Goal: Transaction & Acquisition: Purchase product/service

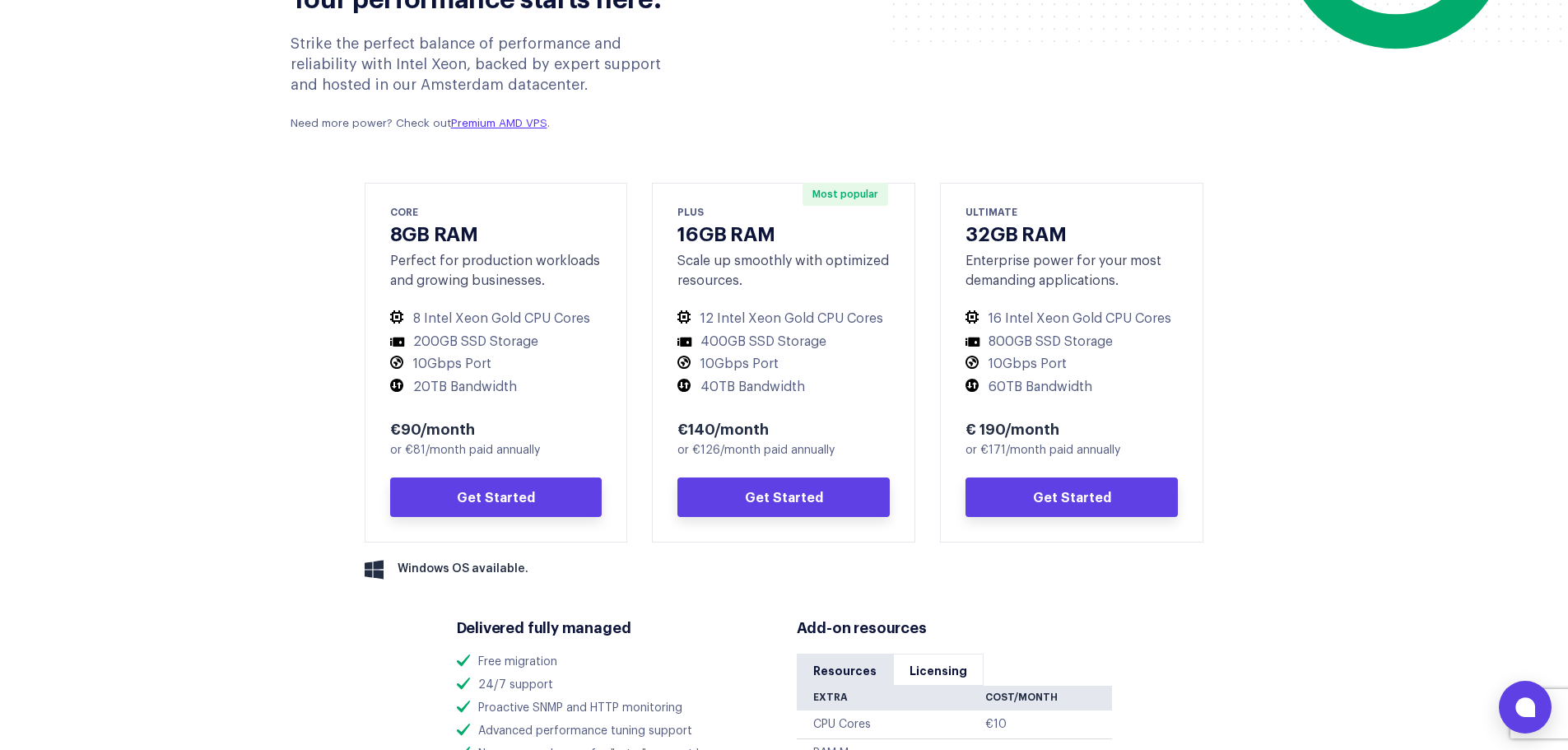
scroll to position [741, 0]
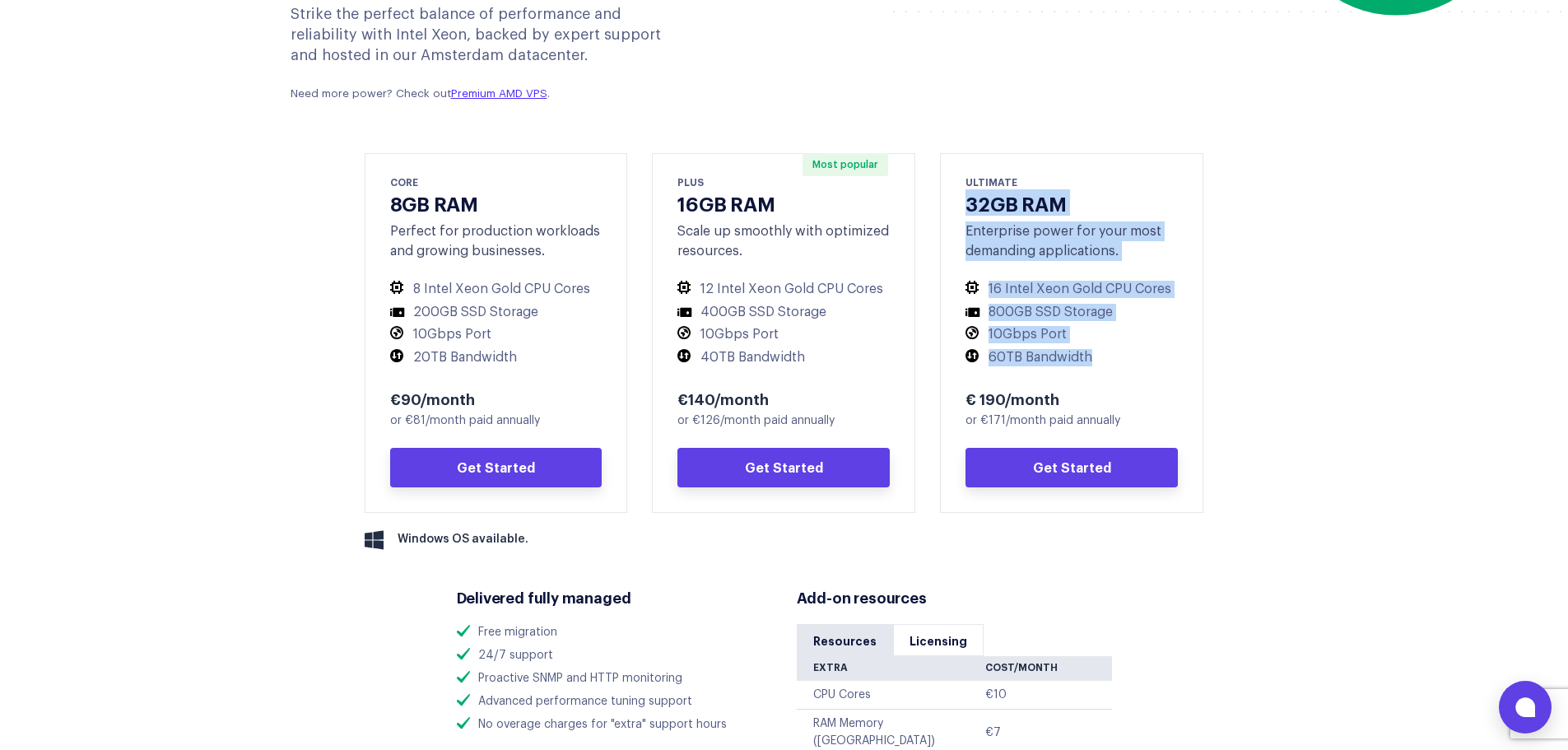
drag, startPoint x: 965, startPoint y: 206, endPoint x: 1146, endPoint y: 359, distance: 237.0
click at [1146, 359] on div "ULTIMATE 32GB RAM Enterprise power for your most demanding applications. 16 Int…" at bounding box center [1071, 333] width 263 height 359
click at [1238, 302] on div "Your performance starts here. Strike the perfect balance of performance and rel…" at bounding box center [784, 400] width 1038 height 940
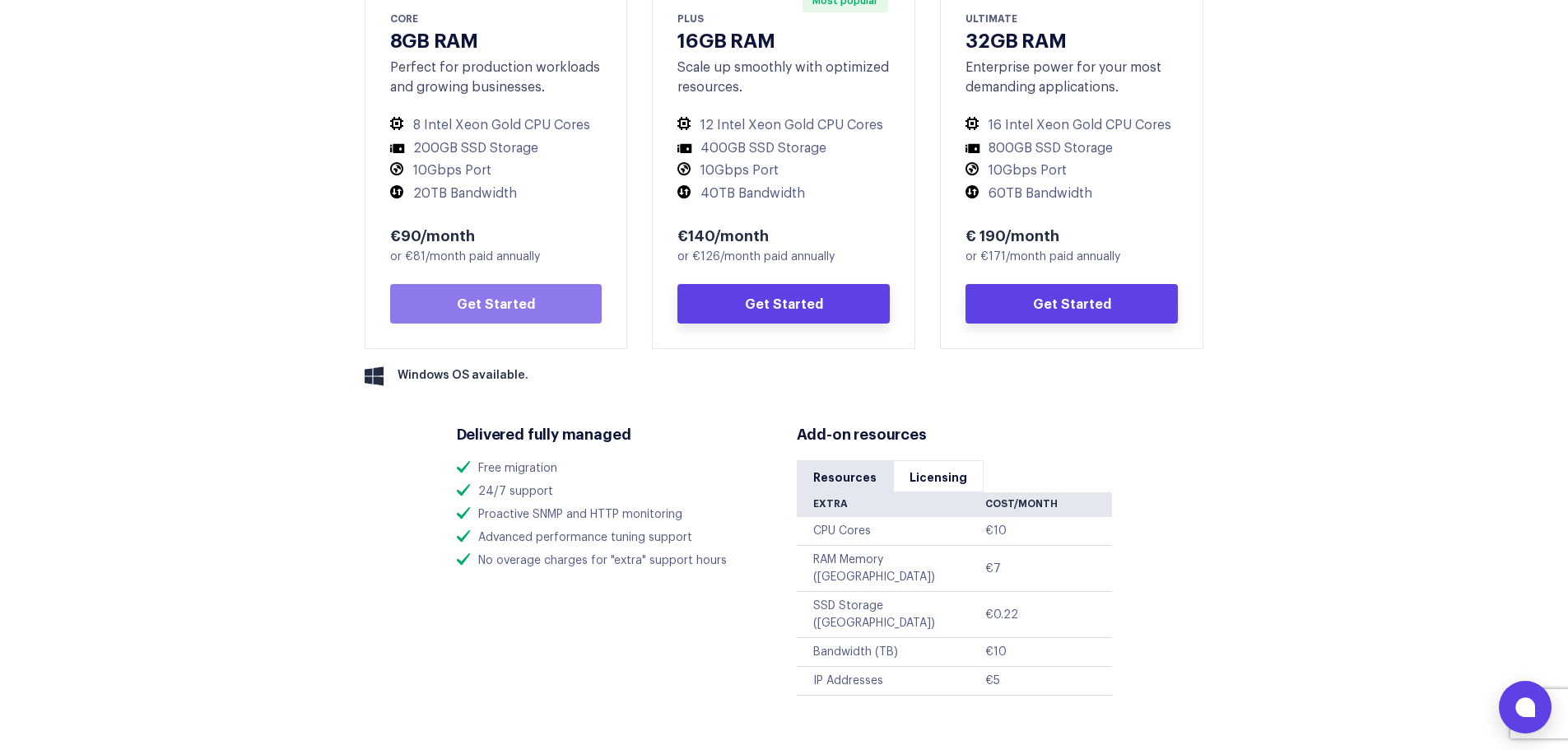
scroll to position [906, 0]
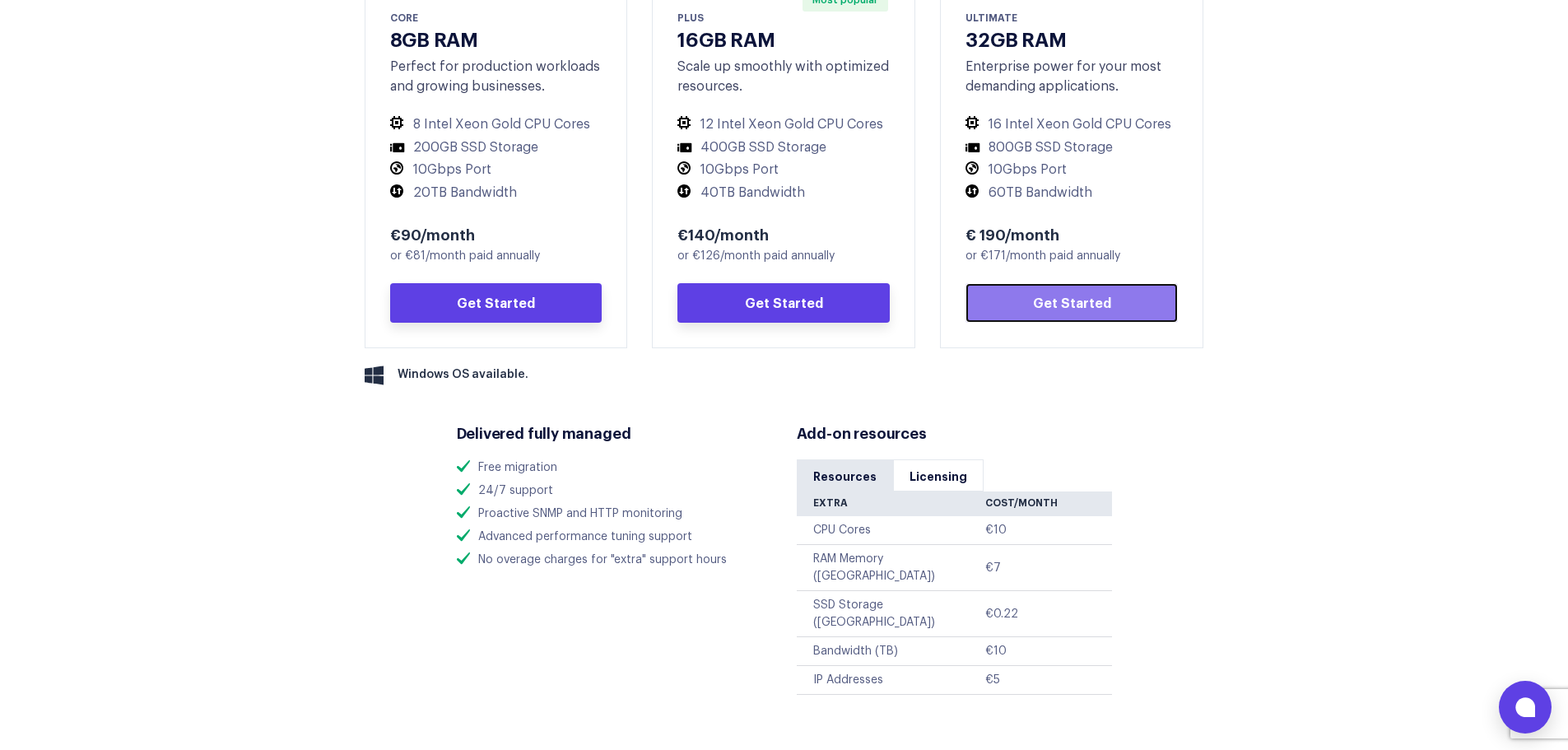
click at [1063, 293] on link "Get Started" at bounding box center [1072, 303] width 213 height 40
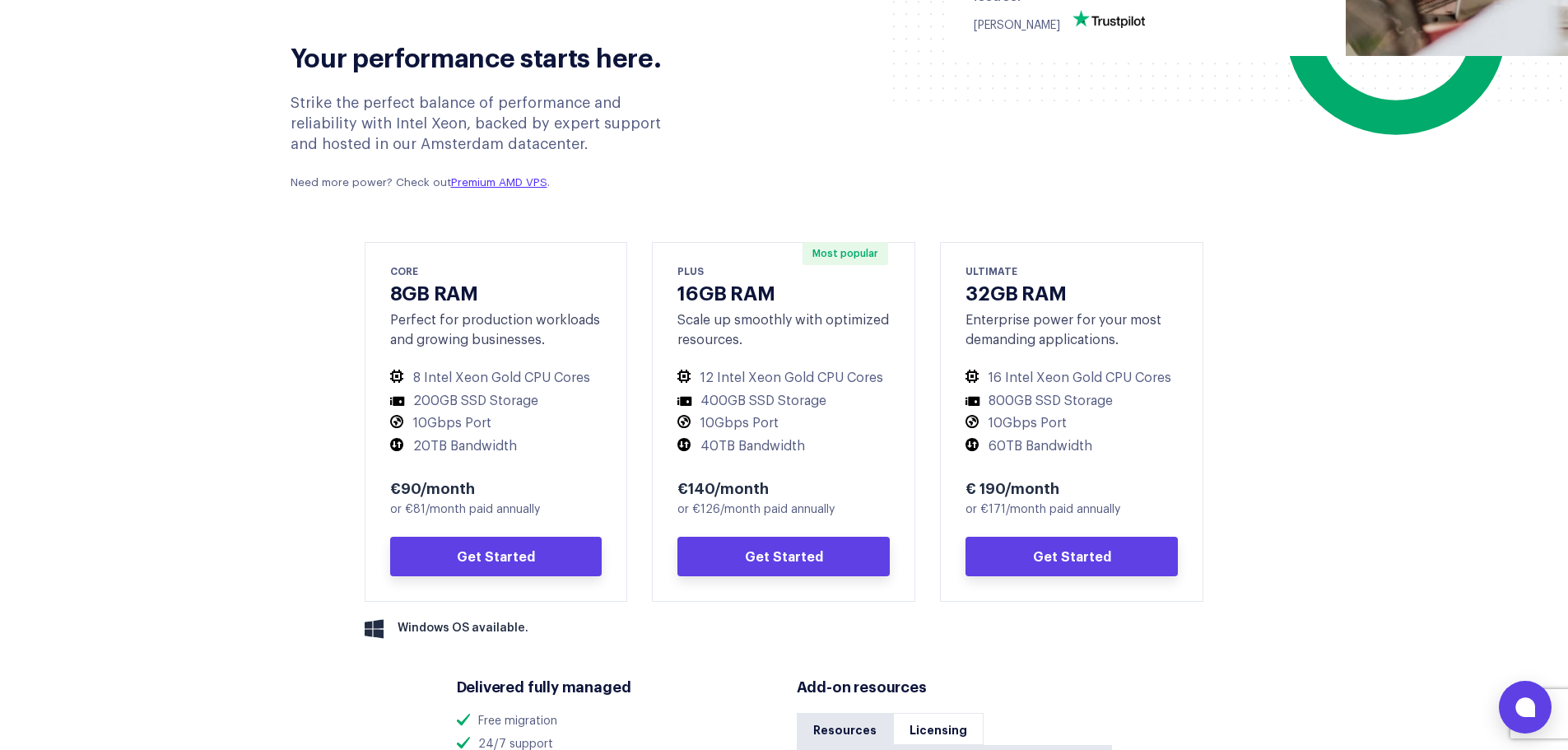
scroll to position [658, 0]
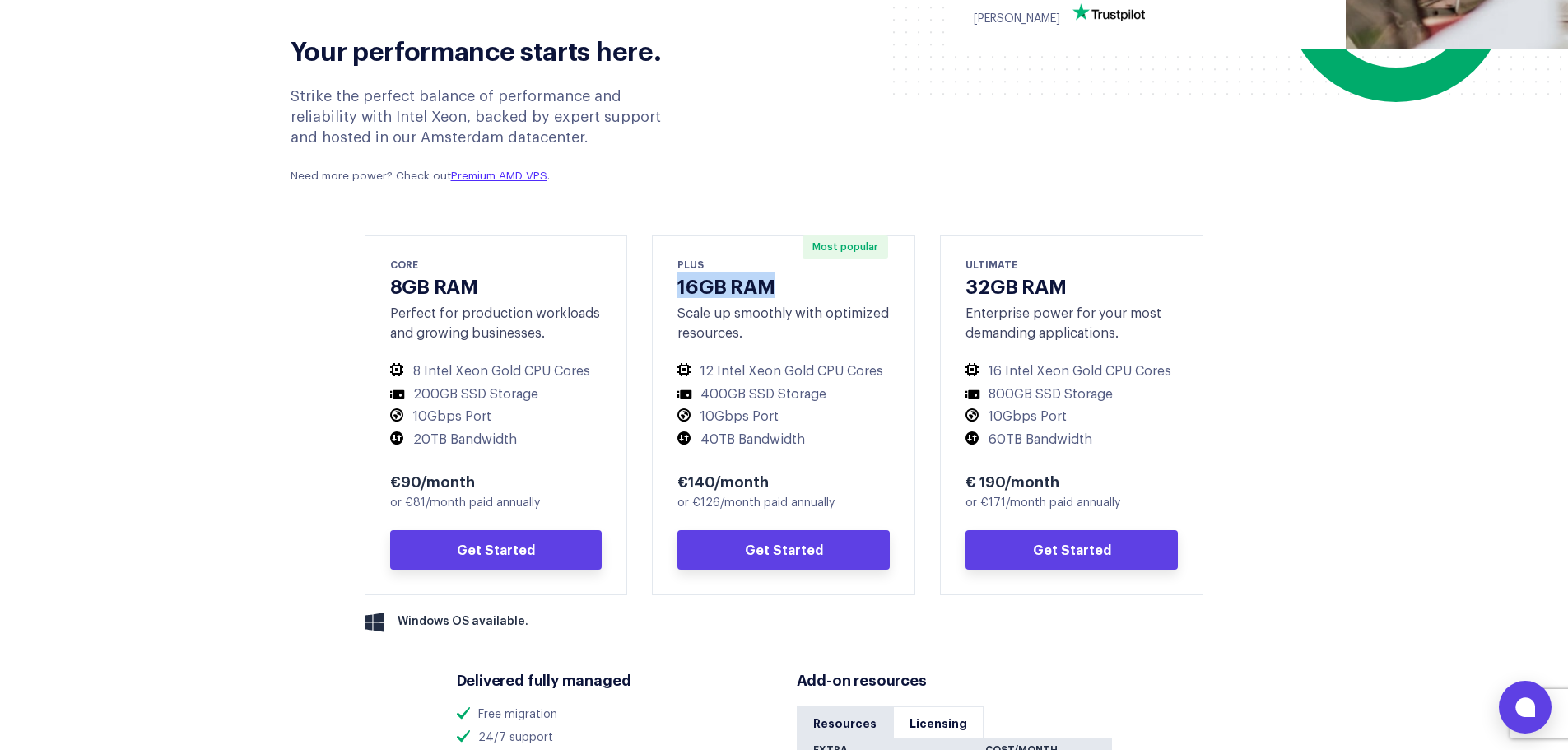
drag, startPoint x: 676, startPoint y: 285, endPoint x: 778, endPoint y: 283, distance: 102.0
click at [778, 283] on div "Most popular PLUS 16GB RAM Scale up smoothly with optimized resources. 12 Intel…" at bounding box center [784, 416] width 263 height 359
click at [782, 185] on div "Your performance starts here. Strike the perfect balance of performance and rel…" at bounding box center [784, 103] width 1013 height 181
click at [228, 254] on section "Your performance starts here. Strike the perfect balance of performance and rel…" at bounding box center [784, 538] width 1568 height 1052
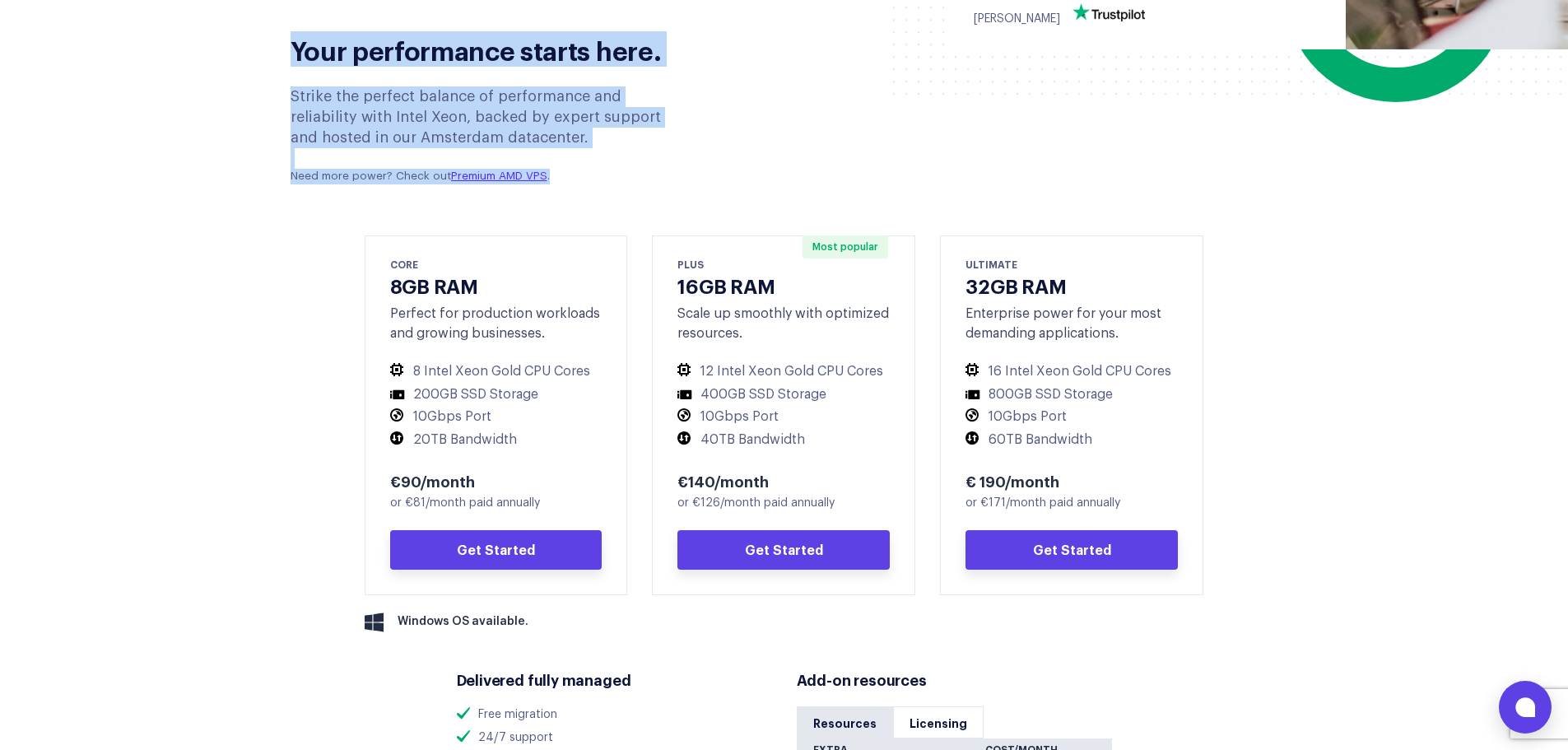
drag, startPoint x: 290, startPoint y: 52, endPoint x: 575, endPoint y: 175, distance: 310.4
click at [575, 175] on div "Your performance starts here. Strike the perfect balance of performance and rel…" at bounding box center [489, 103] width 422 height 181
click at [587, 148] on div "Strike the perfect balance of performance and reliability with Intel Xeon, back…" at bounding box center [489, 136] width 397 height 99
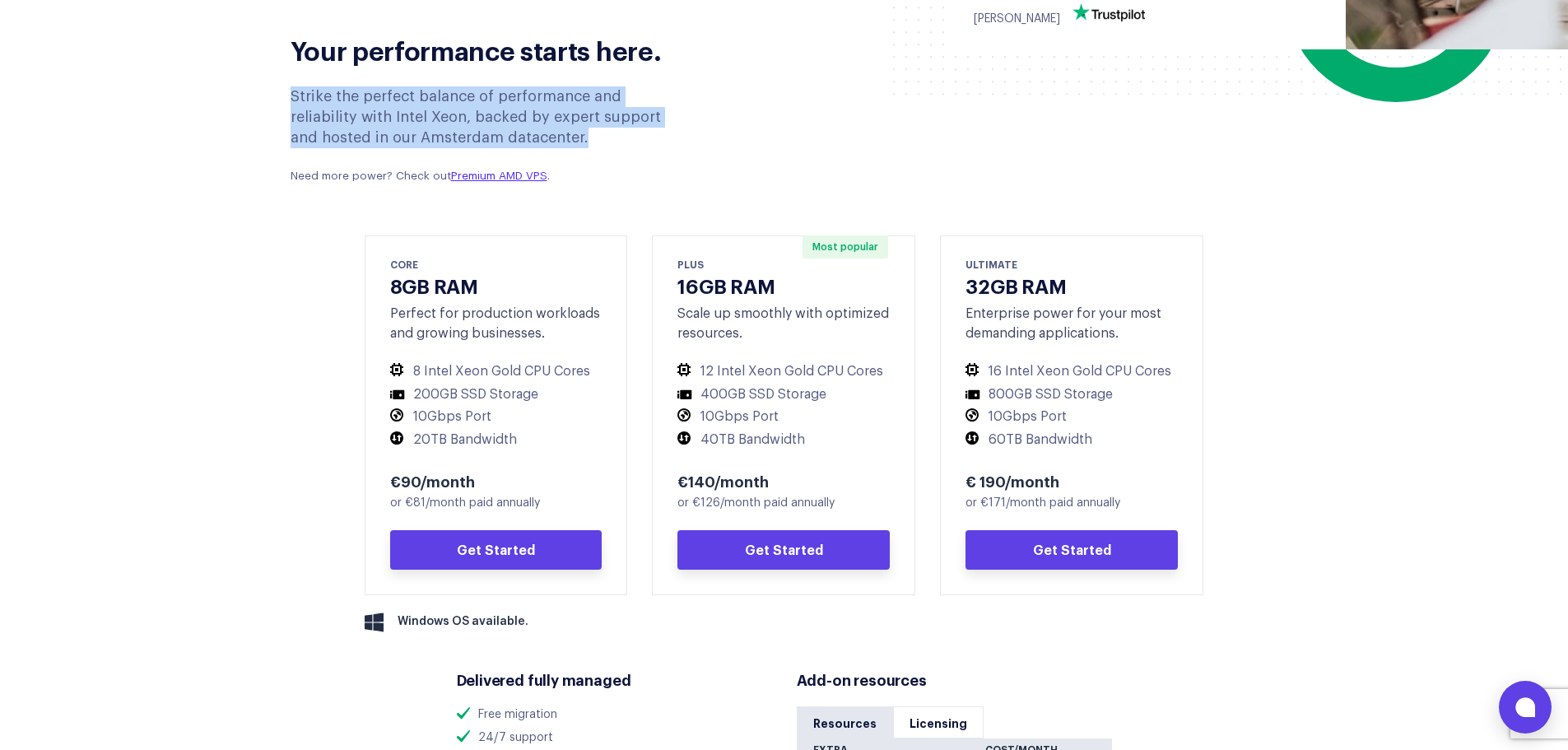
drag, startPoint x: 474, startPoint y: 135, endPoint x: 281, endPoint y: 96, distance: 196.9
click at [281, 96] on div "Your performance starts here. Strike the perfect balance of performance and rel…" at bounding box center [489, 103] width 422 height 181
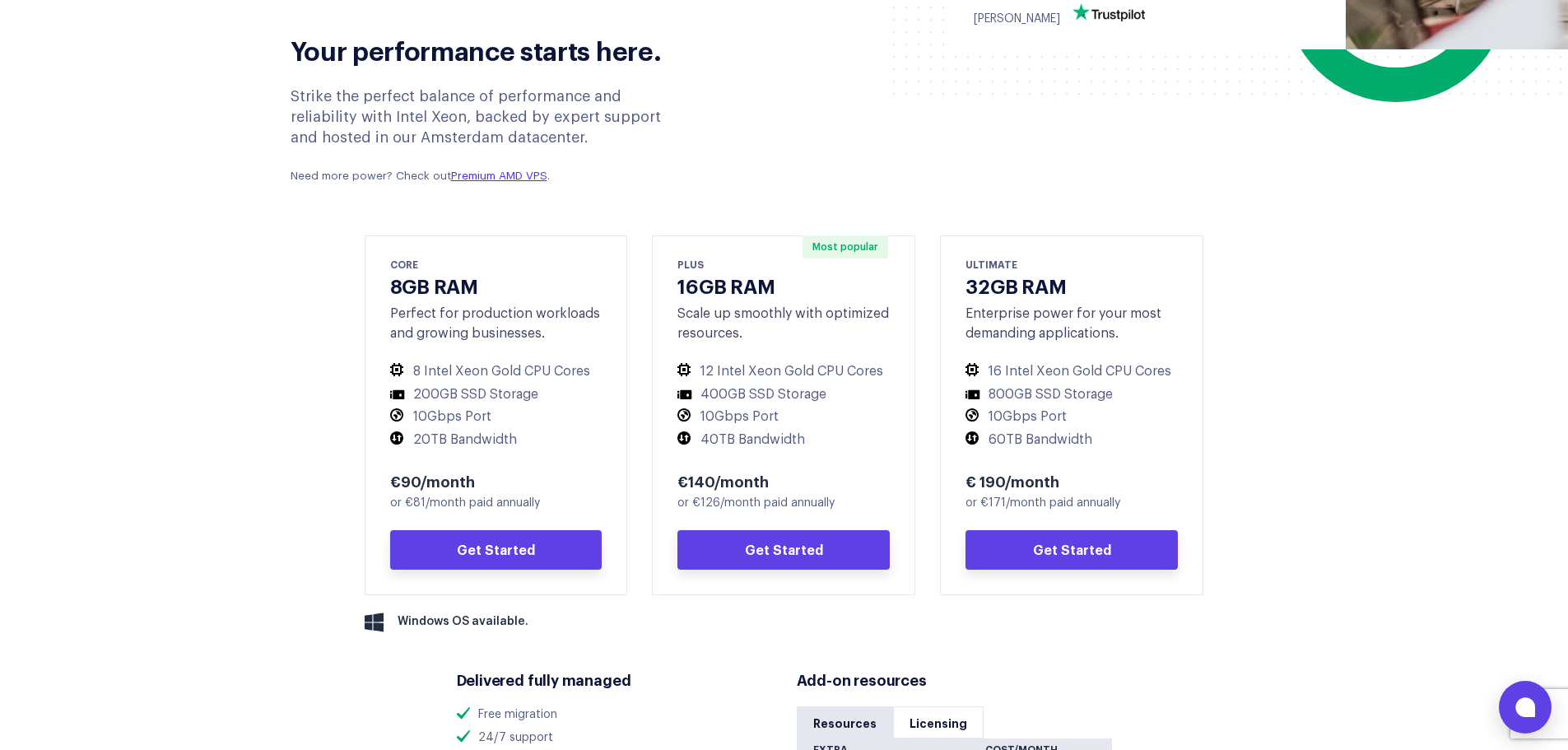
click at [495, 152] on div "Strike the perfect balance of performance and reliability with Intel Xeon, back…" at bounding box center [489, 136] width 397 height 99
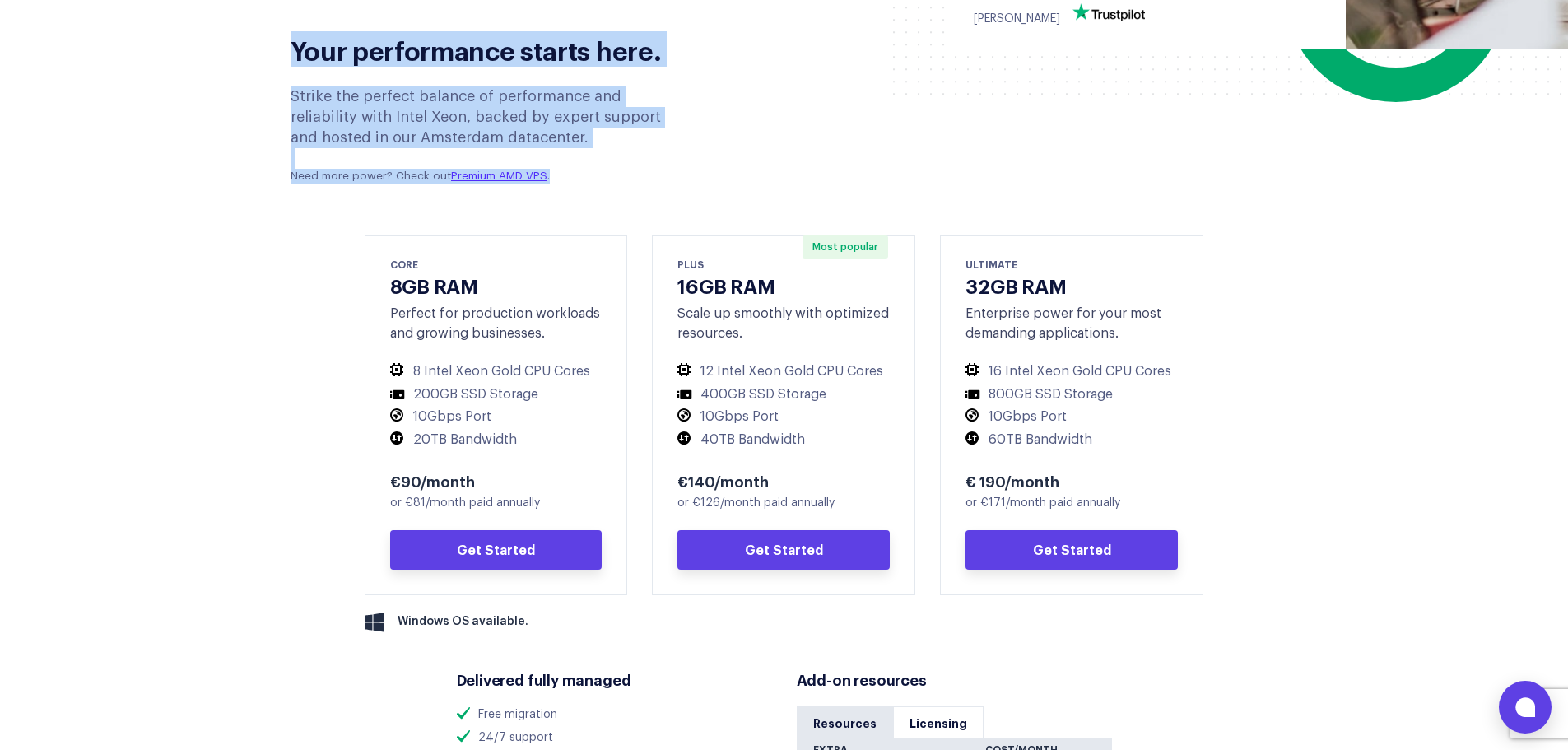
drag, startPoint x: 495, startPoint y: 171, endPoint x: 278, endPoint y: 39, distance: 254.0
click at [278, 39] on div "Your performance starts here. Strike the perfect balance of performance and rel…" at bounding box center [489, 103] width 422 height 181
click at [245, 191] on section "Your performance starts here. Strike the perfect balance of performance and rel…" at bounding box center [784, 538] width 1568 height 1052
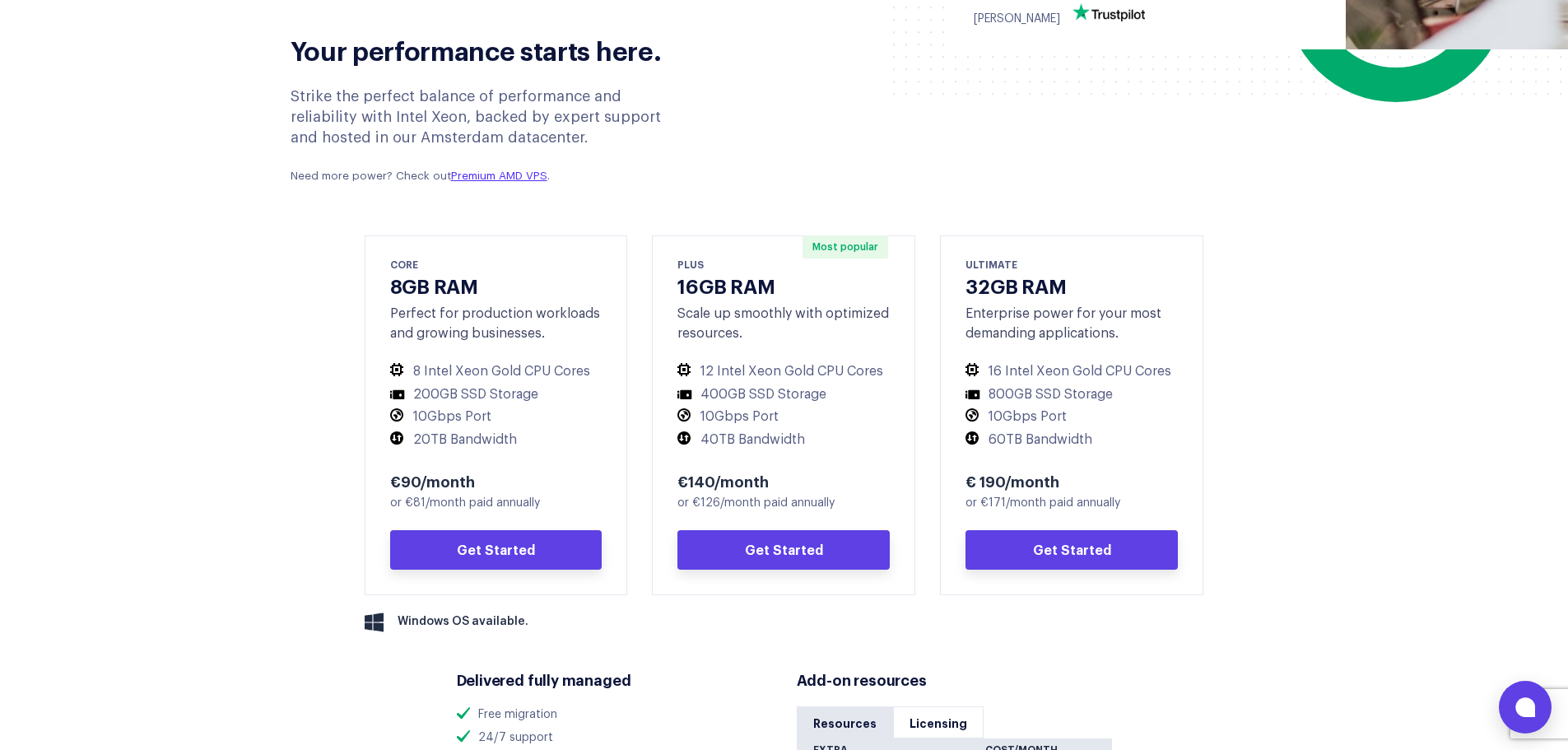
click at [282, 296] on div "Your performance starts here. Strike the perfect balance of performance and rel…" at bounding box center [784, 482] width 1038 height 940
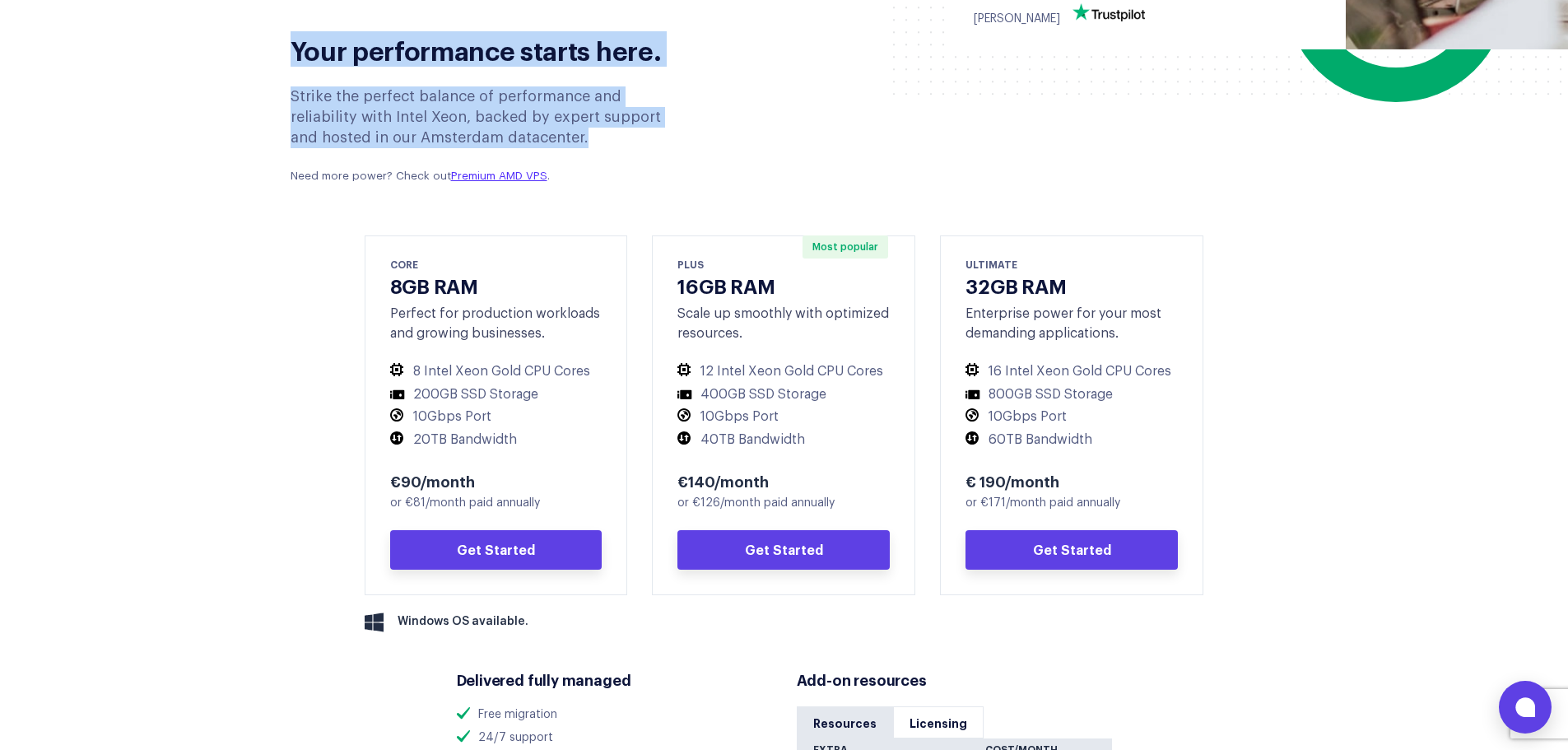
drag, startPoint x: 498, startPoint y: 144, endPoint x: 283, endPoint y: 49, distance: 235.1
click at [283, 49] on div "Your performance starts here. Strike the perfect balance of performance and rel…" at bounding box center [489, 103] width 422 height 181
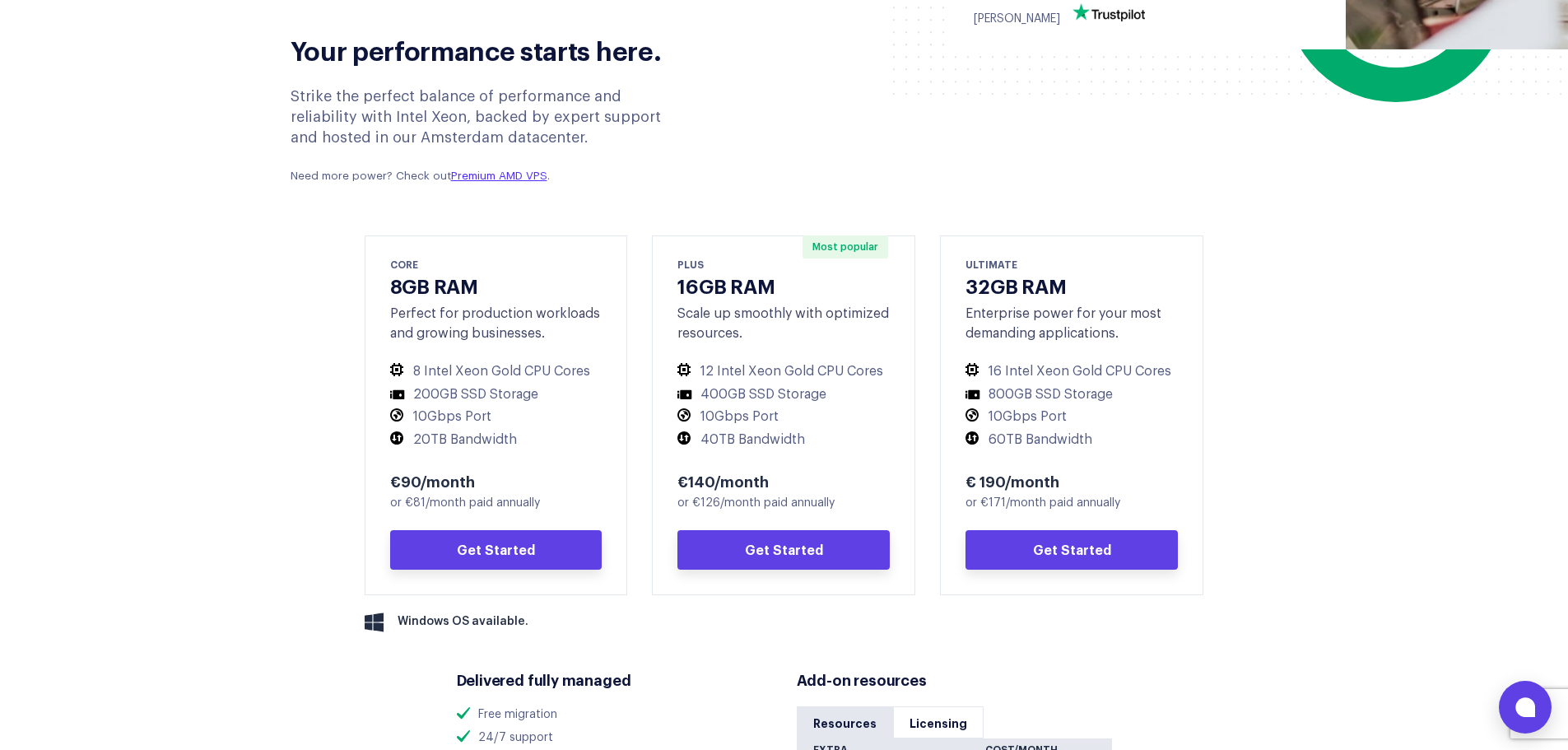
click at [156, 253] on section "Your performance starts here. Strike the perfect balance of performance and rel…" at bounding box center [784, 538] width 1568 height 1052
